Goal: Task Accomplishment & Management: Use online tool/utility

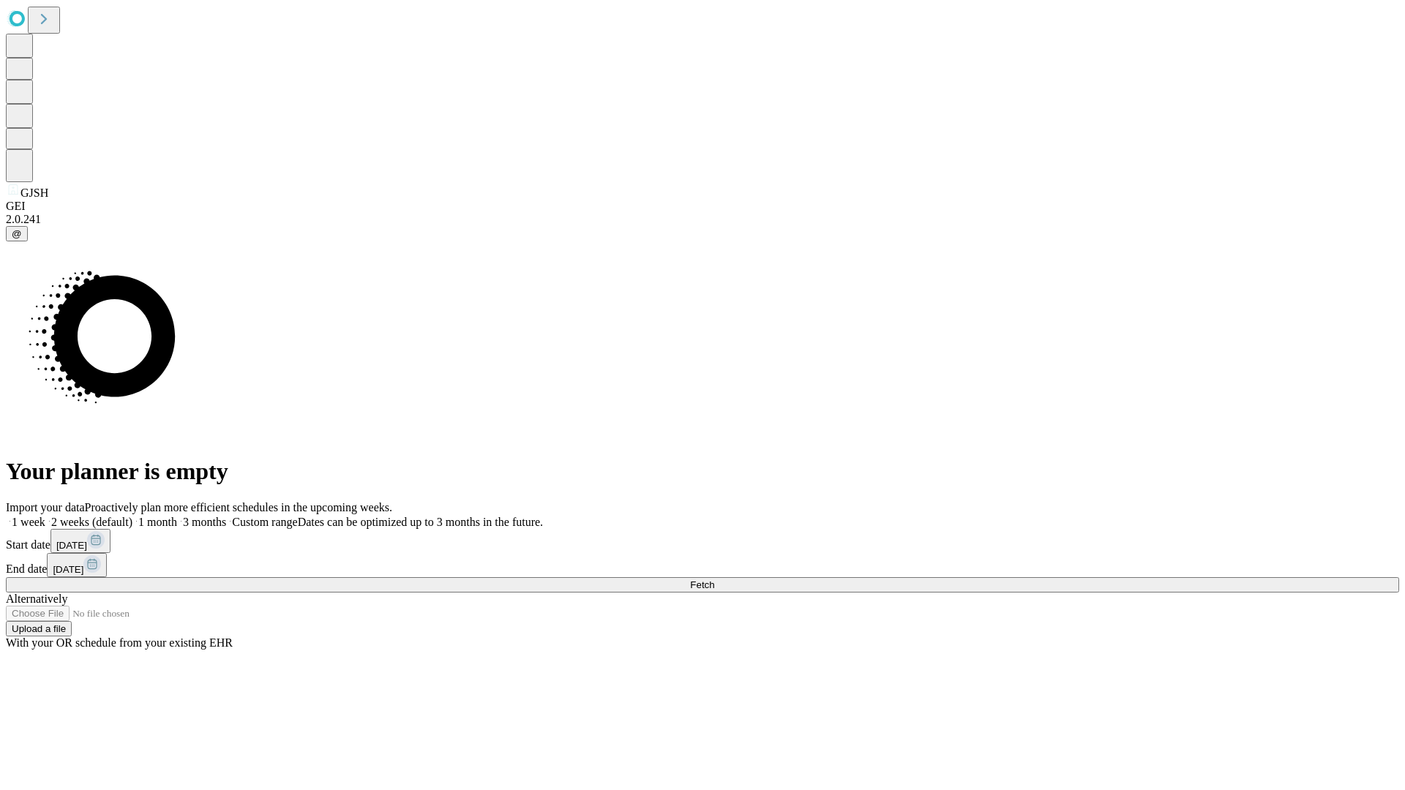
click at [714, 579] on span "Fetch" at bounding box center [702, 584] width 24 height 11
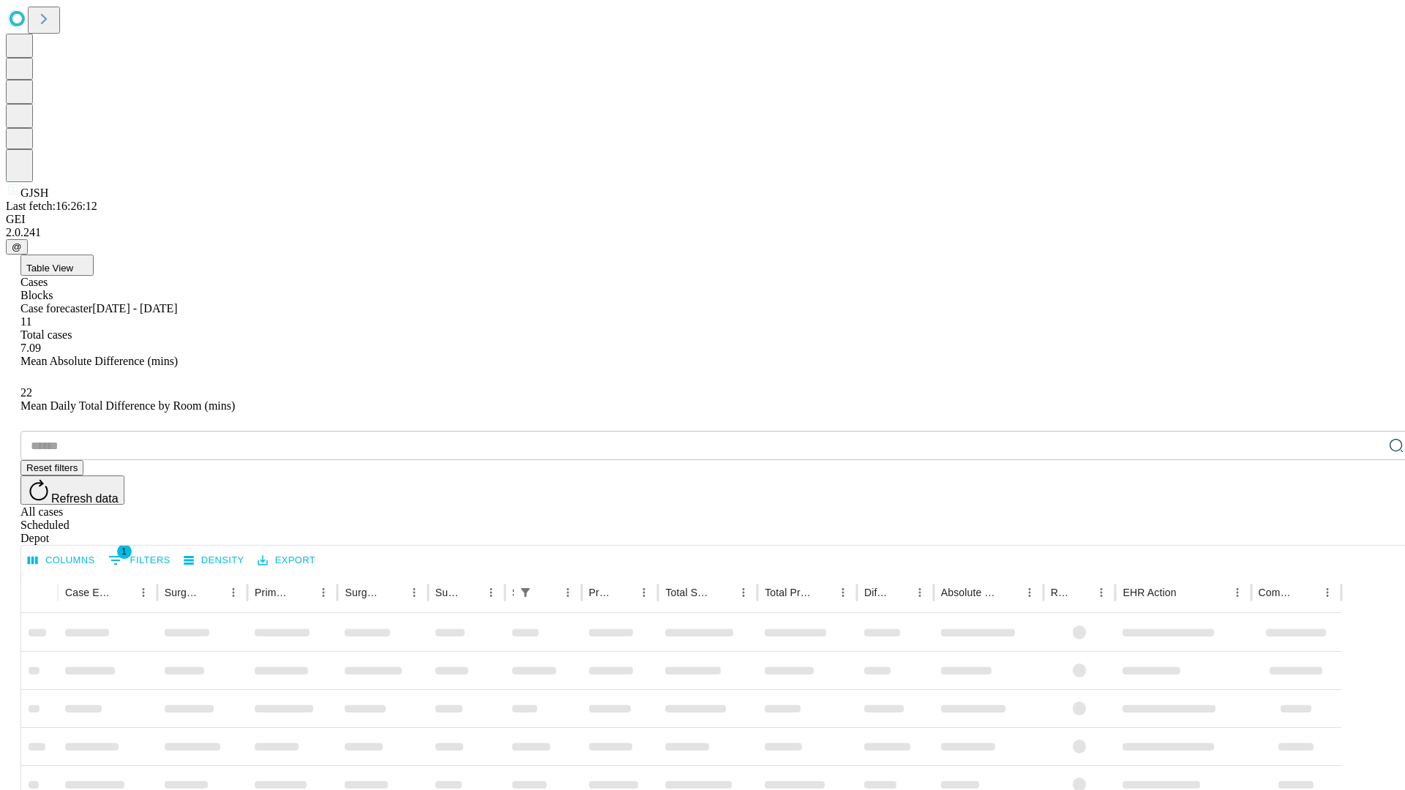
click at [1367, 532] on div "Depot" at bounding box center [716, 538] width 1393 height 13
